Goal: Check status: Check status

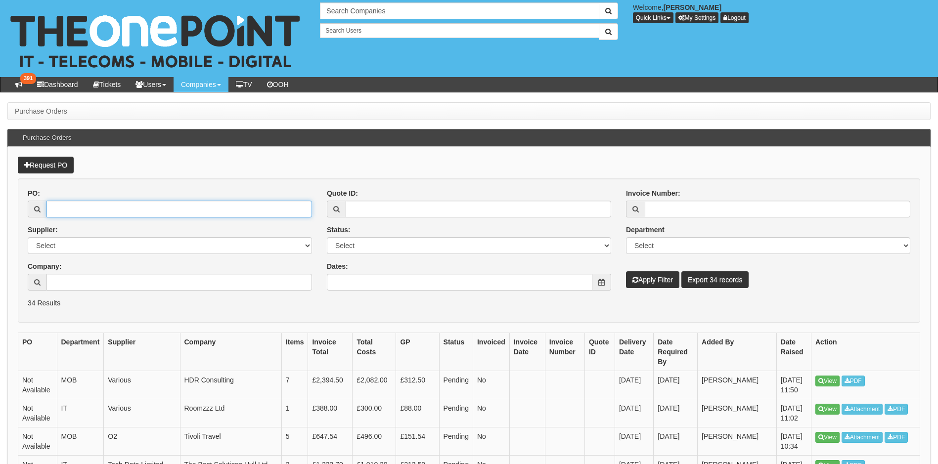
click at [128, 215] on input "PO:" at bounding box center [178, 209] width 265 height 17
click at [76, 212] on input "PO:" at bounding box center [178, 209] width 265 height 17
type input "19510"
click at [626, 271] on button "Apply Filter" at bounding box center [652, 279] width 53 height 17
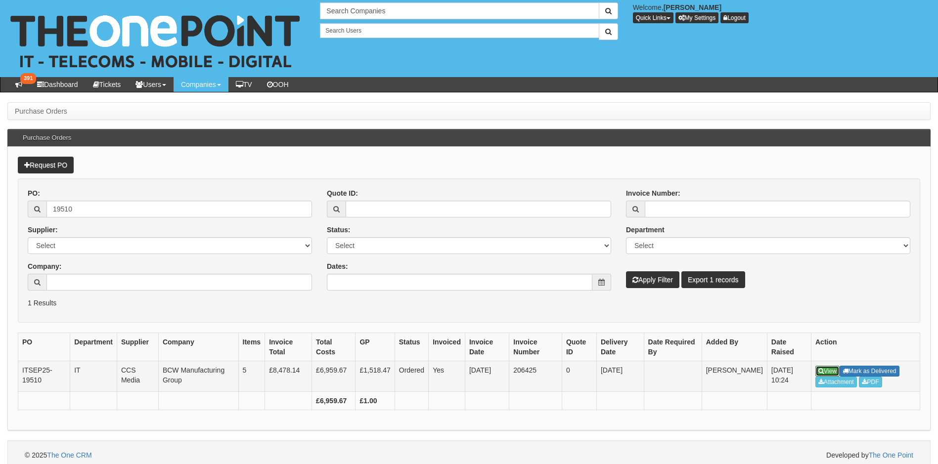
click at [828, 372] on link "View" at bounding box center [827, 371] width 24 height 11
